Goal: Find contact information: Obtain details needed to contact an individual or organization

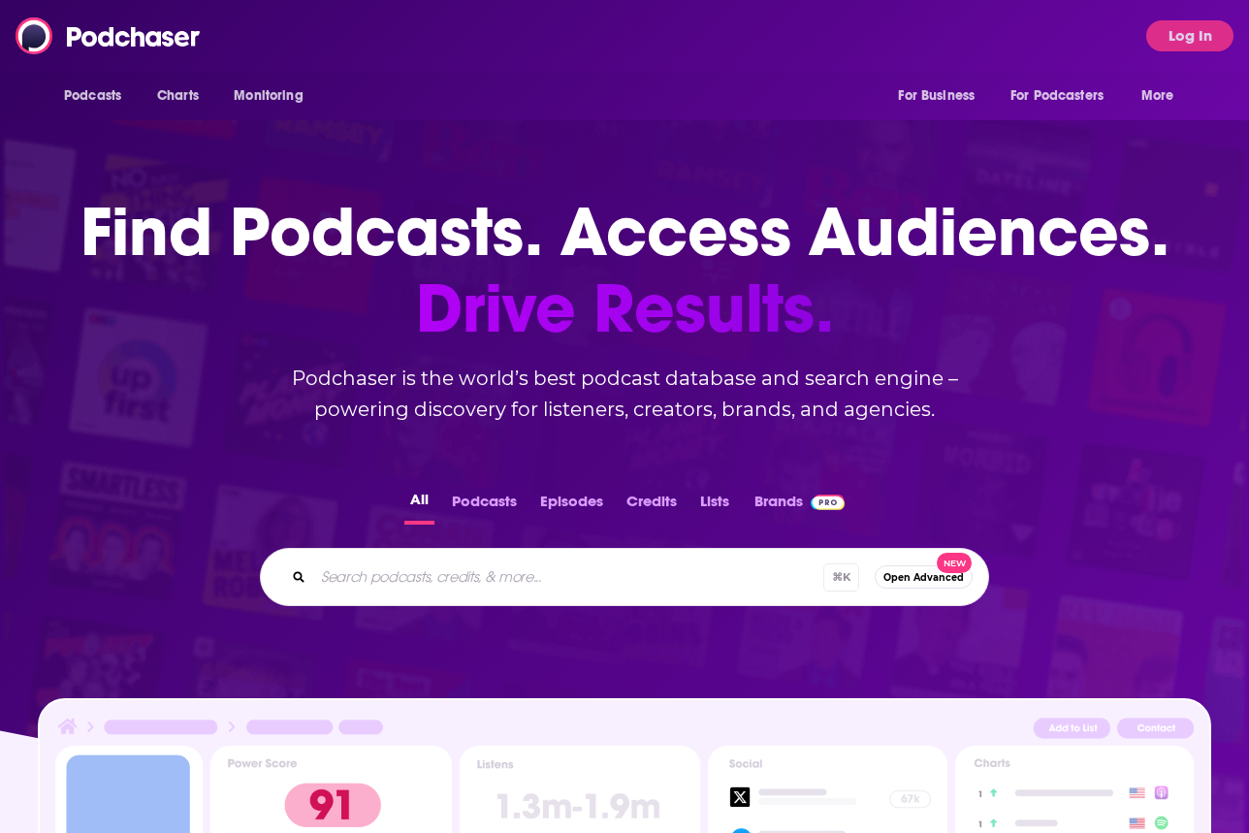
click at [568, 589] on input "Search podcasts, credits, & more..." at bounding box center [568, 576] width 510 height 31
type input "b"
click at [1161, 7] on div "Podcasts Charts Monitoring For Business For Podcasters More Log In" at bounding box center [624, 36] width 1249 height 72
click at [1176, 28] on button "Log In" at bounding box center [1189, 35] width 87 height 31
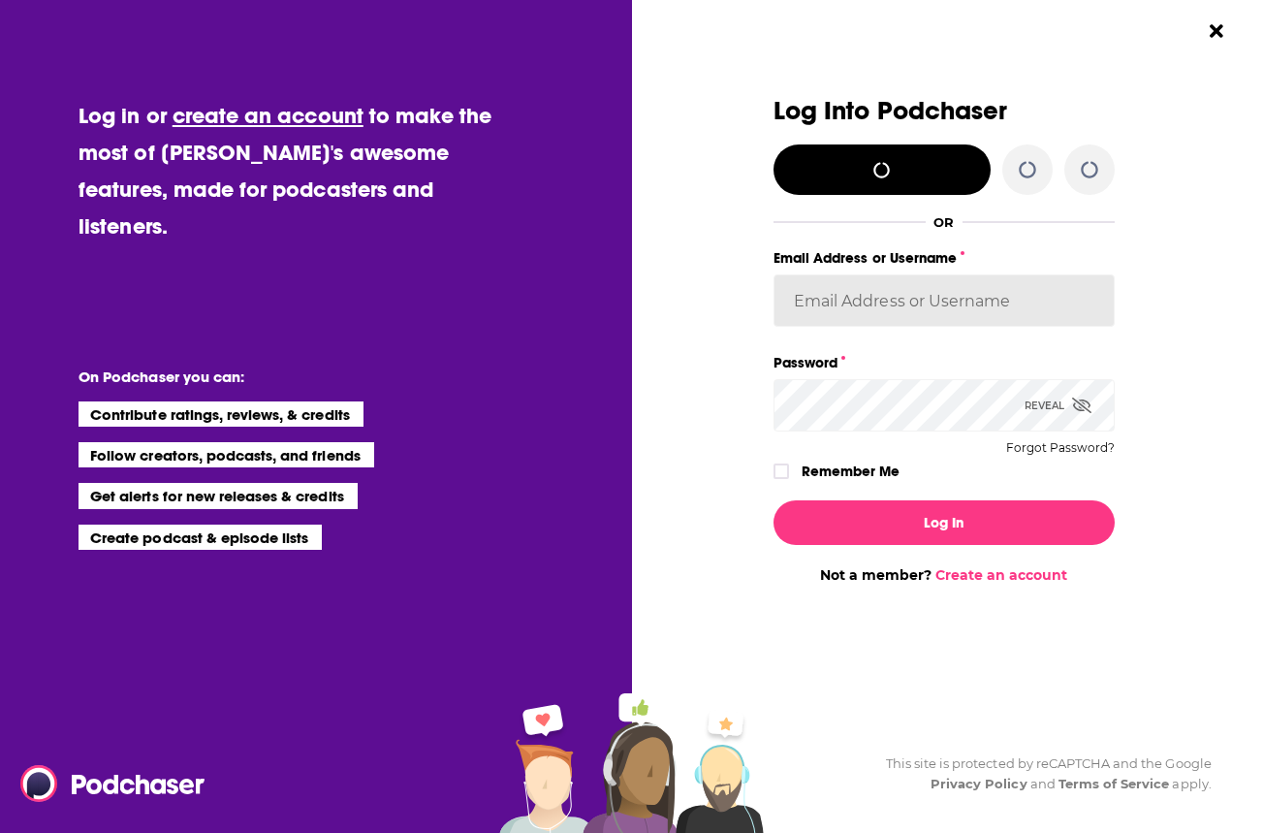
type input "Columbiapub"
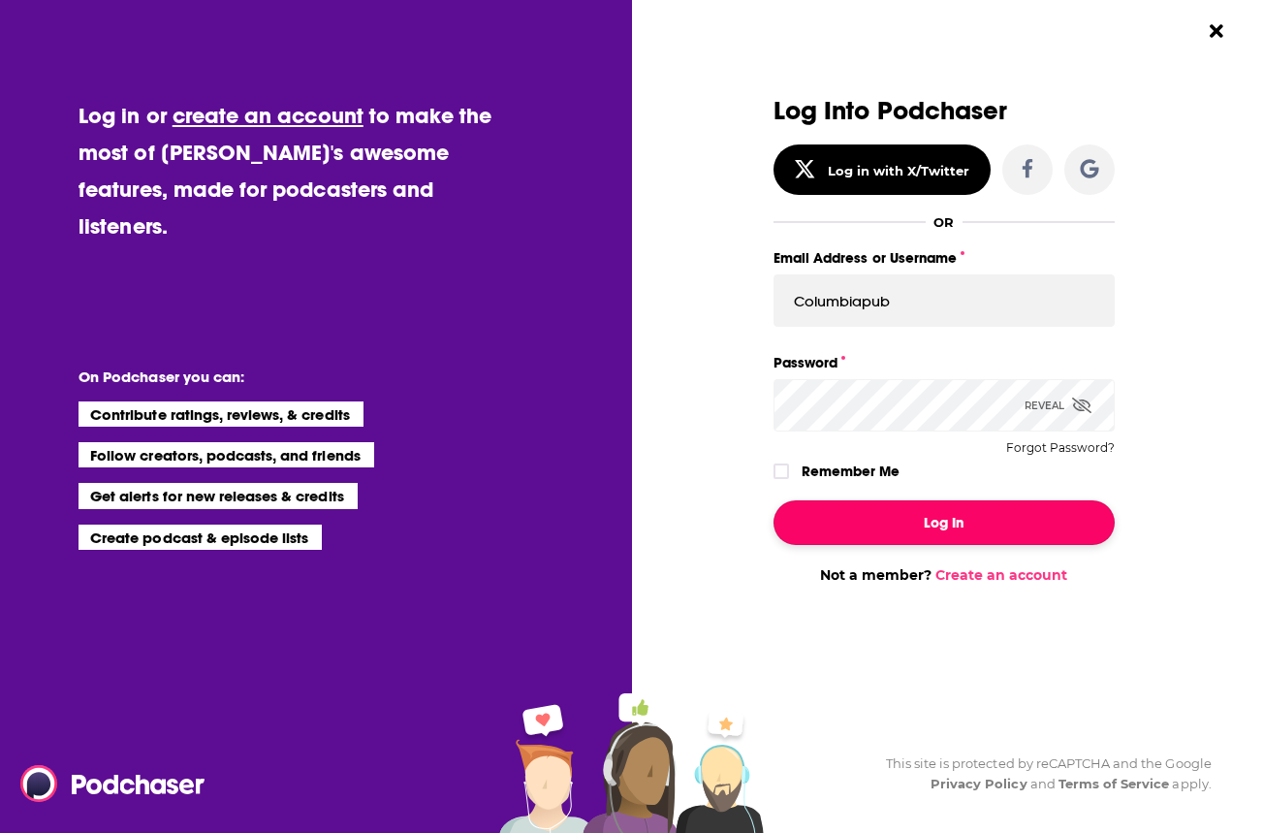
click at [935, 500] on button "Log In" at bounding box center [944, 522] width 341 height 45
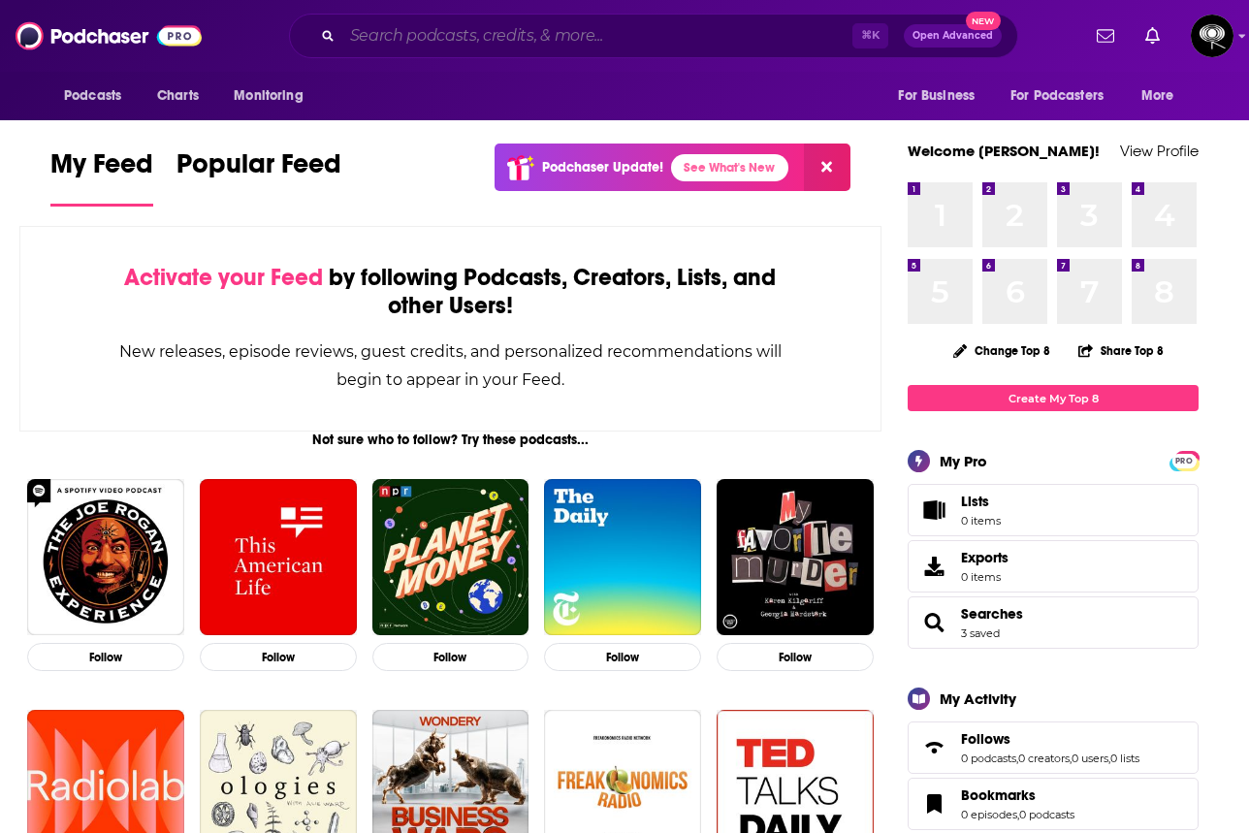
click at [591, 27] on input "Search podcasts, credits, & more..." at bounding box center [597, 35] width 510 height 31
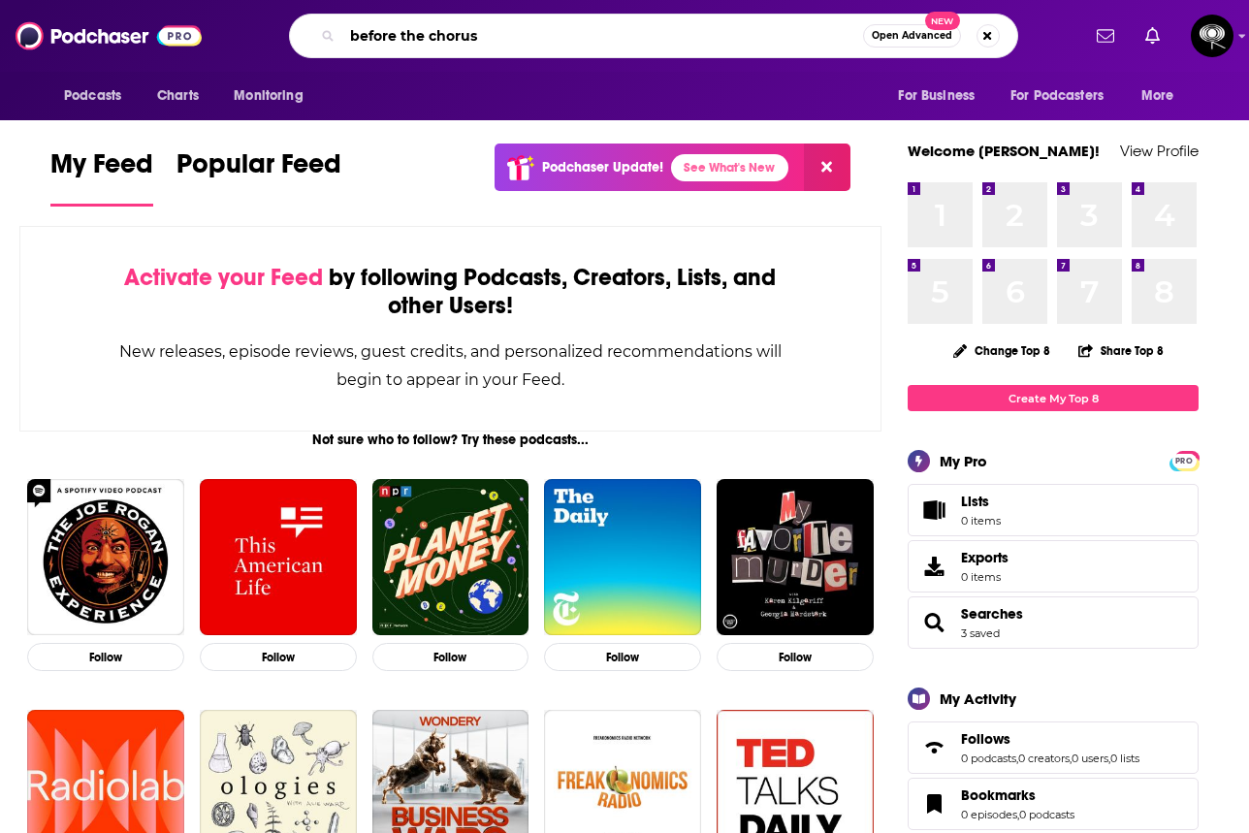
type input "before the chorus"
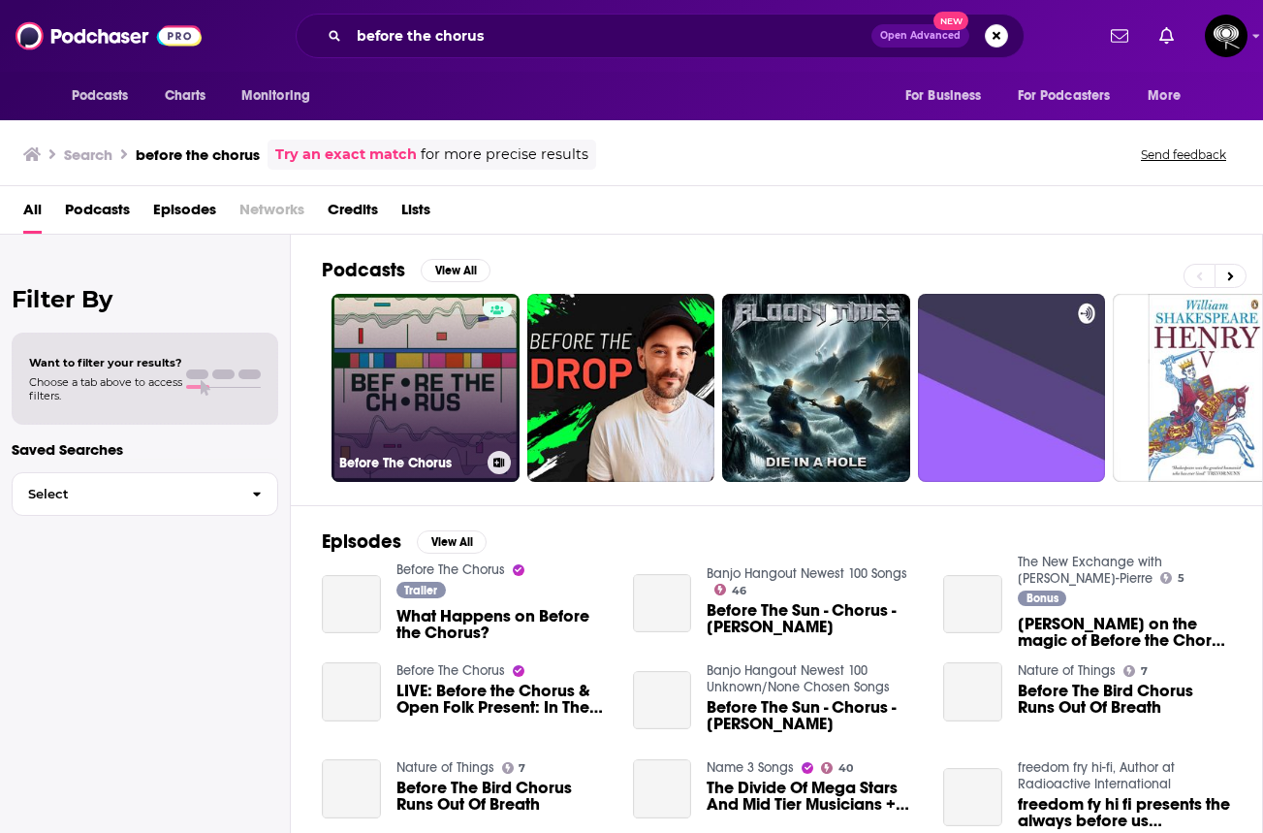
click at [380, 381] on link "Before The Chorus" at bounding box center [426, 388] width 188 height 188
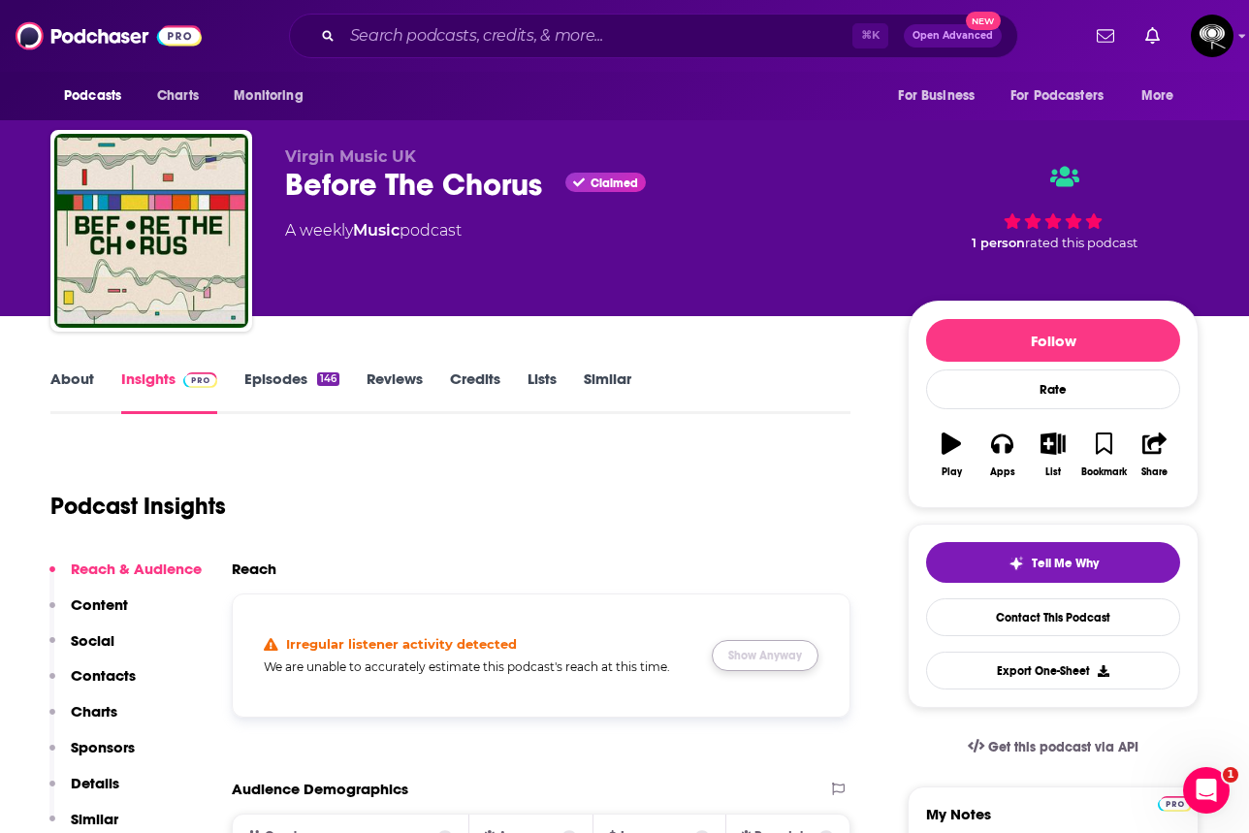
click at [743, 650] on button "Show Anyway" at bounding box center [765, 655] width 107 height 31
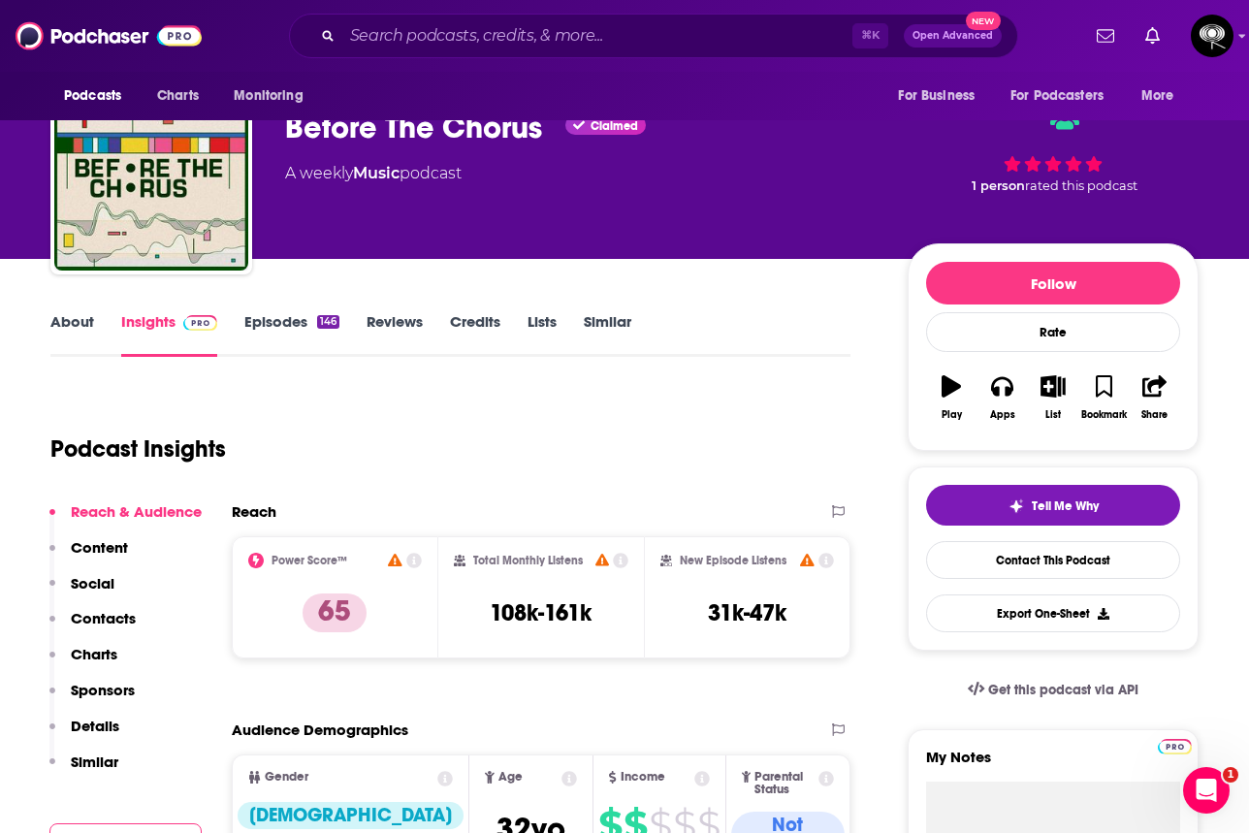
scroll to position [87, 0]
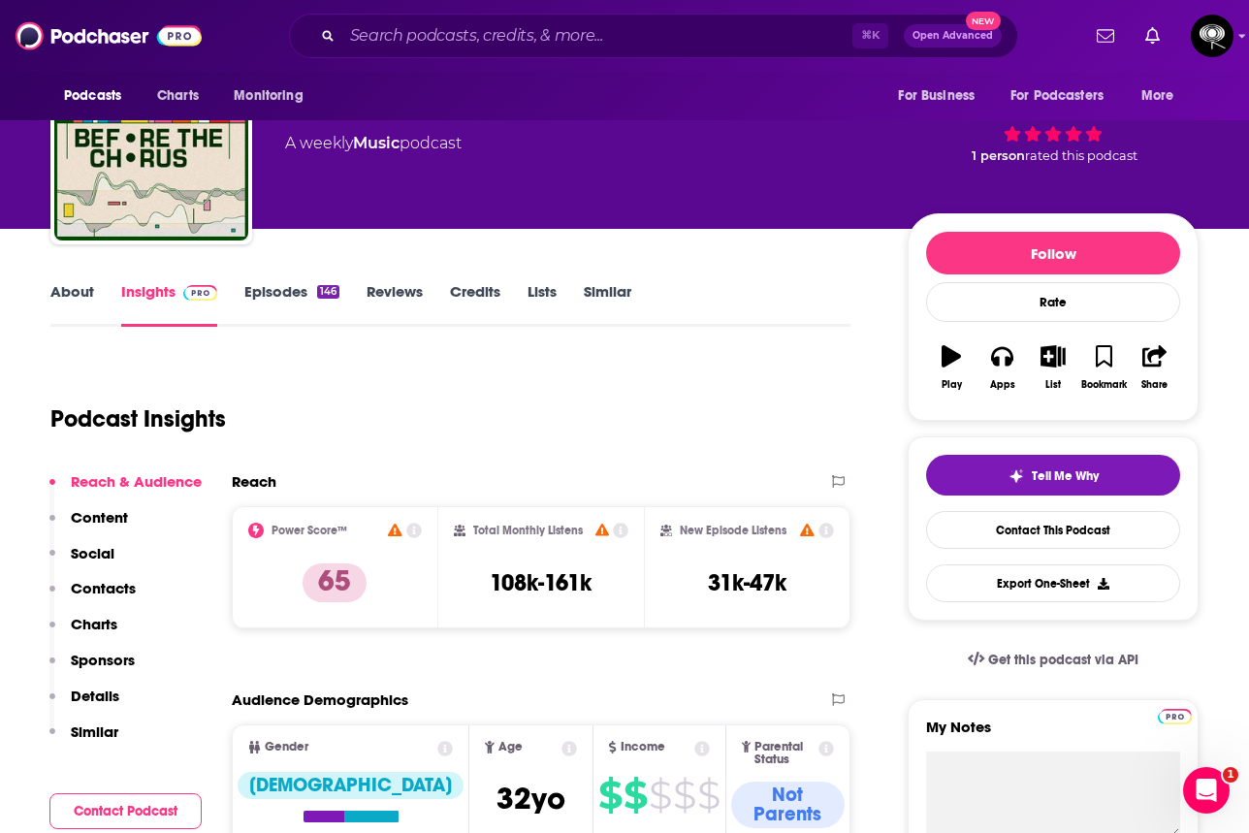
click at [96, 590] on p "Contacts" at bounding box center [103, 588] width 65 height 18
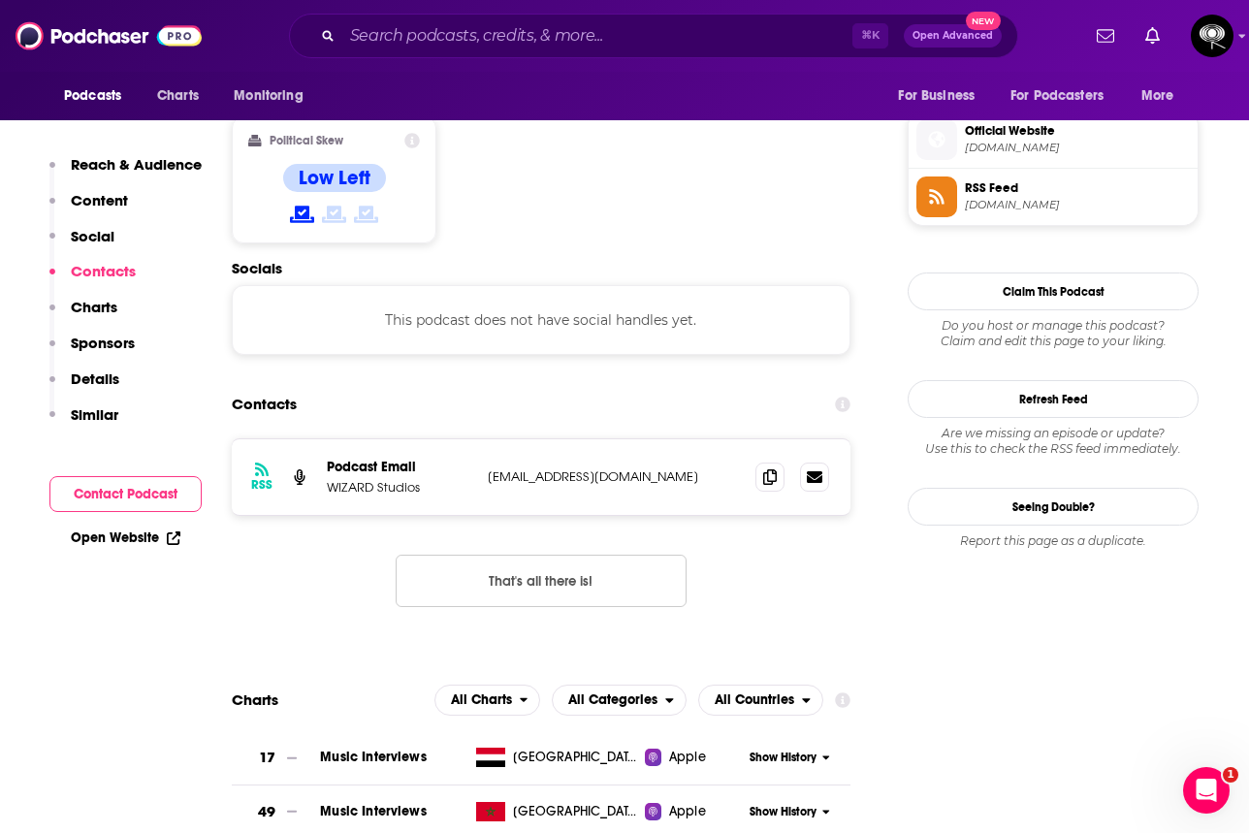
scroll to position [1538, 0]
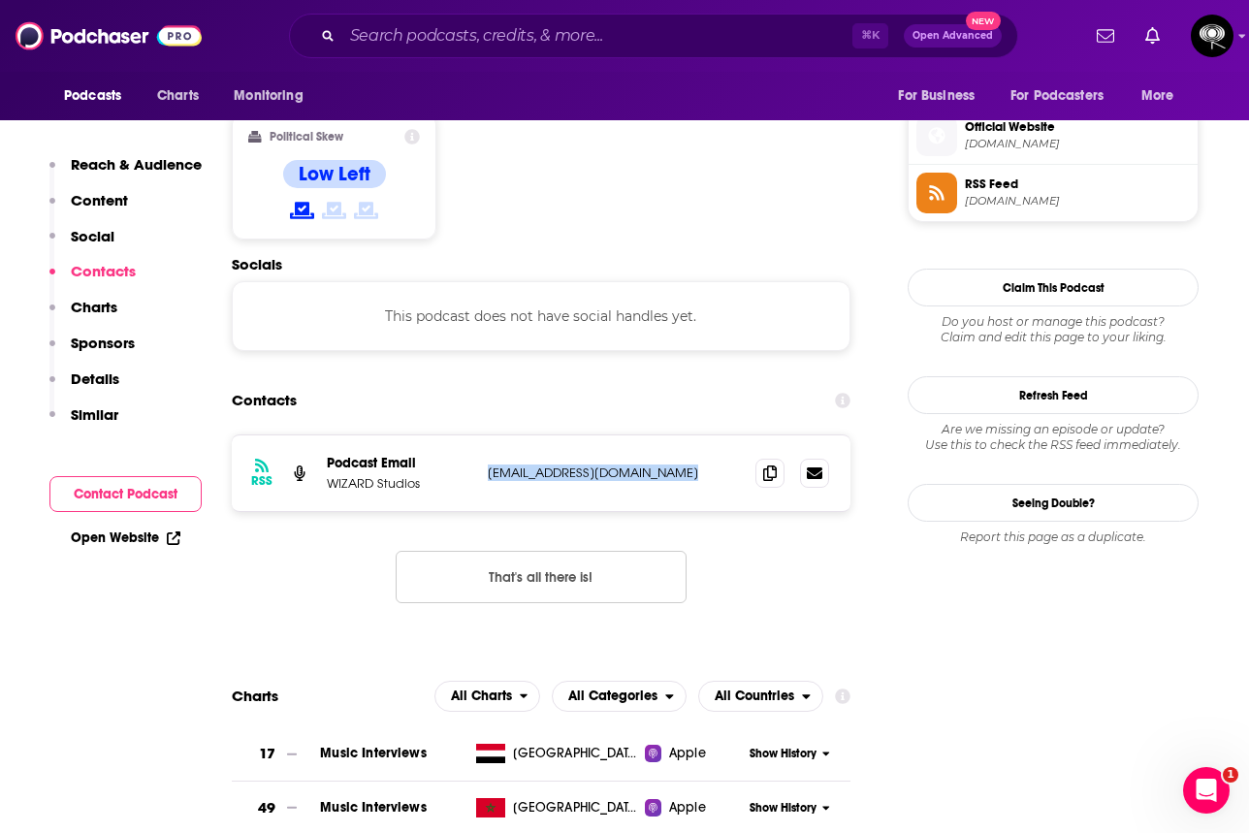
drag, startPoint x: 681, startPoint y: 359, endPoint x: 476, endPoint y: 365, distance: 205.6
click at [476, 435] on div "RSS Podcast Email W!ZARD Studios [EMAIL_ADDRESS][DOMAIN_NAME] [EMAIL_ADDRESS][D…" at bounding box center [541, 473] width 618 height 76
copy div "[EMAIL_ADDRESS][DOMAIN_NAME]"
